Goal: Information Seeking & Learning: Learn about a topic

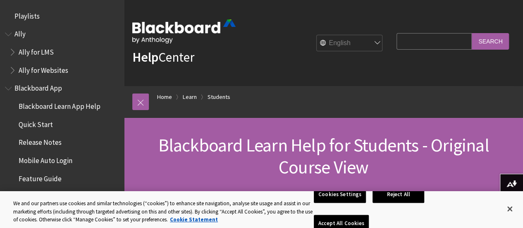
scroll to position [977, 0]
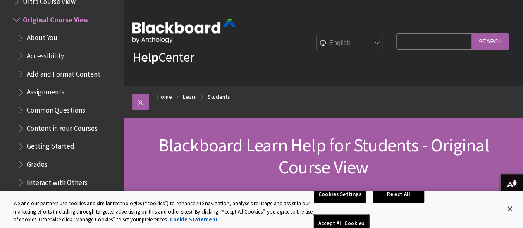
click at [369, 215] on button "Accept All Cookies" at bounding box center [341, 223] width 55 height 17
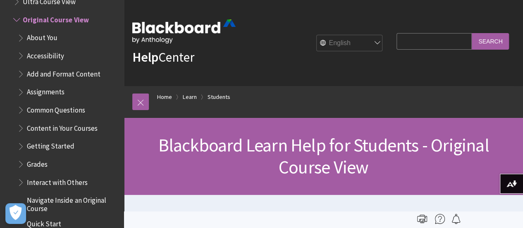
click at [367, 44] on select "English عربية Català Cymraeg Deutsch Español Suomi Français עברית Italiano 日本語 …" at bounding box center [350, 43] width 66 height 17
select select "/ca-es/Learn/Student/Original?%3Fmode=view%3Fmode%3Dview"
click at [317, 35] on select "English عربية Català Cymraeg Deutsch Español Suomi Français עברית Italiano 日本語 …" at bounding box center [350, 43] width 66 height 17
drag, startPoint x: 366, startPoint y: 39, endPoint x: 331, endPoint y: 66, distance: 44.6
click at [331, 66] on div "Help Center English عربية Català Cymraeg Deutsch Español Suomi Français עברית I…" at bounding box center [323, 43] width 399 height 86
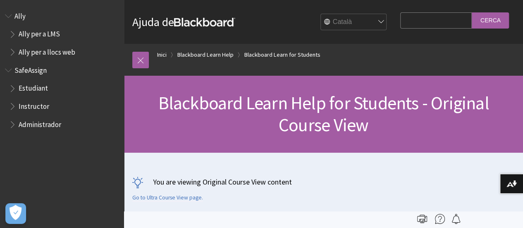
click at [438, 104] on span "Blackboard Learn Help for Students - Original Course View" at bounding box center [323, 113] width 331 height 45
click at [349, 11] on div "English عربية Català Cymraeg Deutsch Español Suomi Français עברית Italiano 日本語 …" at bounding box center [312, 22] width 155 height 22
drag, startPoint x: 344, startPoint y: 14, endPoint x: 332, endPoint y: 43, distance: 30.6
click at [332, 43] on div "Ajuda de Blackboard Ajuda de Bb English عربية Català Cymraeg Deutsch Español Su…" at bounding box center [323, 22] width 399 height 44
select select "/ar-sa/Learn/Student/Original?%3Fmode=view%3Fmode%3Dview"
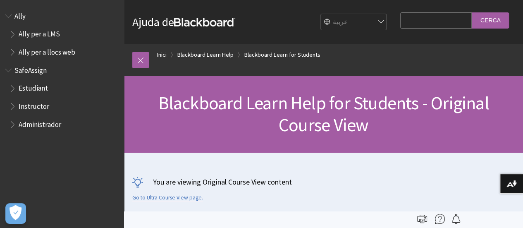
click at [321, 14] on select "English عربية Català Cymraeg Deutsch Español Suomi Français עברית Italiano 日本語 …" at bounding box center [354, 22] width 66 height 17
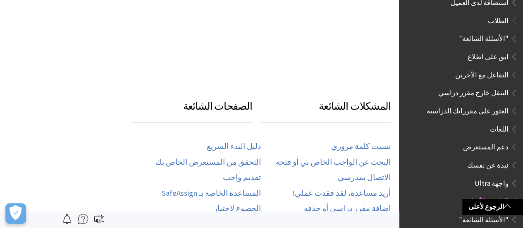
scroll to position [958, 0]
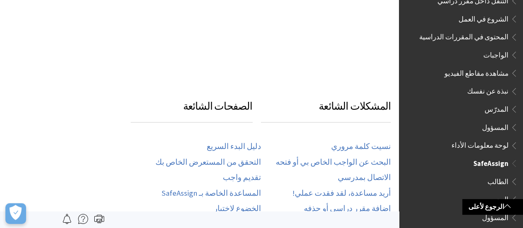
click at [459, 193] on span "المدرس" at bounding box center [463, 200] width 110 height 14
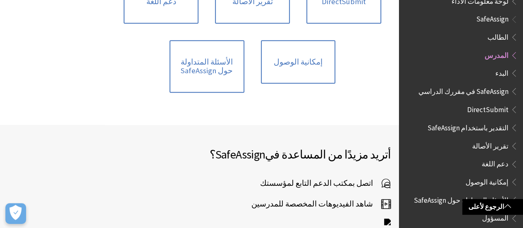
scroll to position [297, 0]
